Goal: Submit feedback/report problem: Submit feedback/report problem

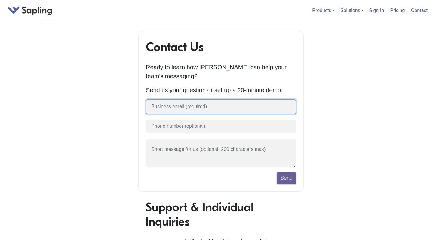
click at [175, 107] on input "text" at bounding box center [221, 106] width 150 height 15
type input "[EMAIL_ADDRESS]"
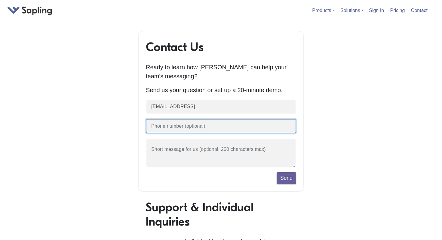
click at [167, 133] on input "text" at bounding box center [221, 126] width 150 height 15
type input "[PHONE_NUMBER]"
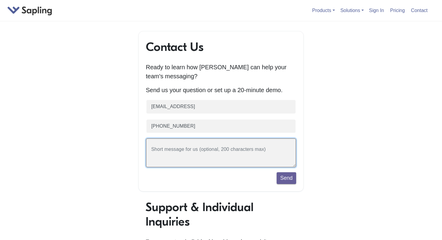
click at [166, 157] on textarea at bounding box center [221, 152] width 150 height 29
click at [154, 154] on textarea at bounding box center [221, 152] width 150 height 29
paste textarea "Explore Partnership Opportunities in AI Video Generation with PixVerse"
type textarea "Explore Partnership Opportunities in AI Video Generation with PixVerse"
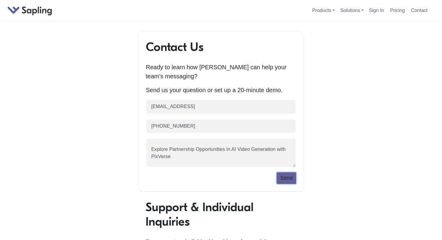
click at [284, 182] on button "Send" at bounding box center [287, 177] width 20 height 11
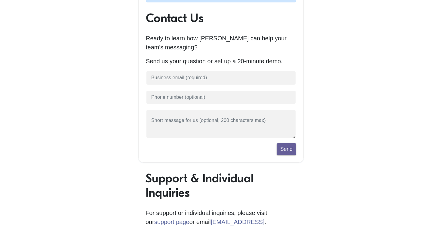
scroll to position [191, 0]
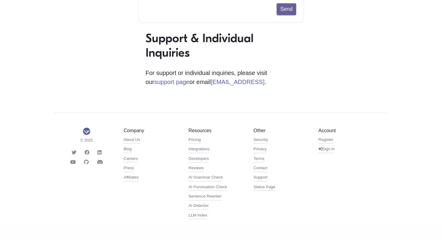
click at [73, 154] on icon at bounding box center [74, 152] width 5 height 5
